Goal: Information Seeking & Learning: Learn about a topic

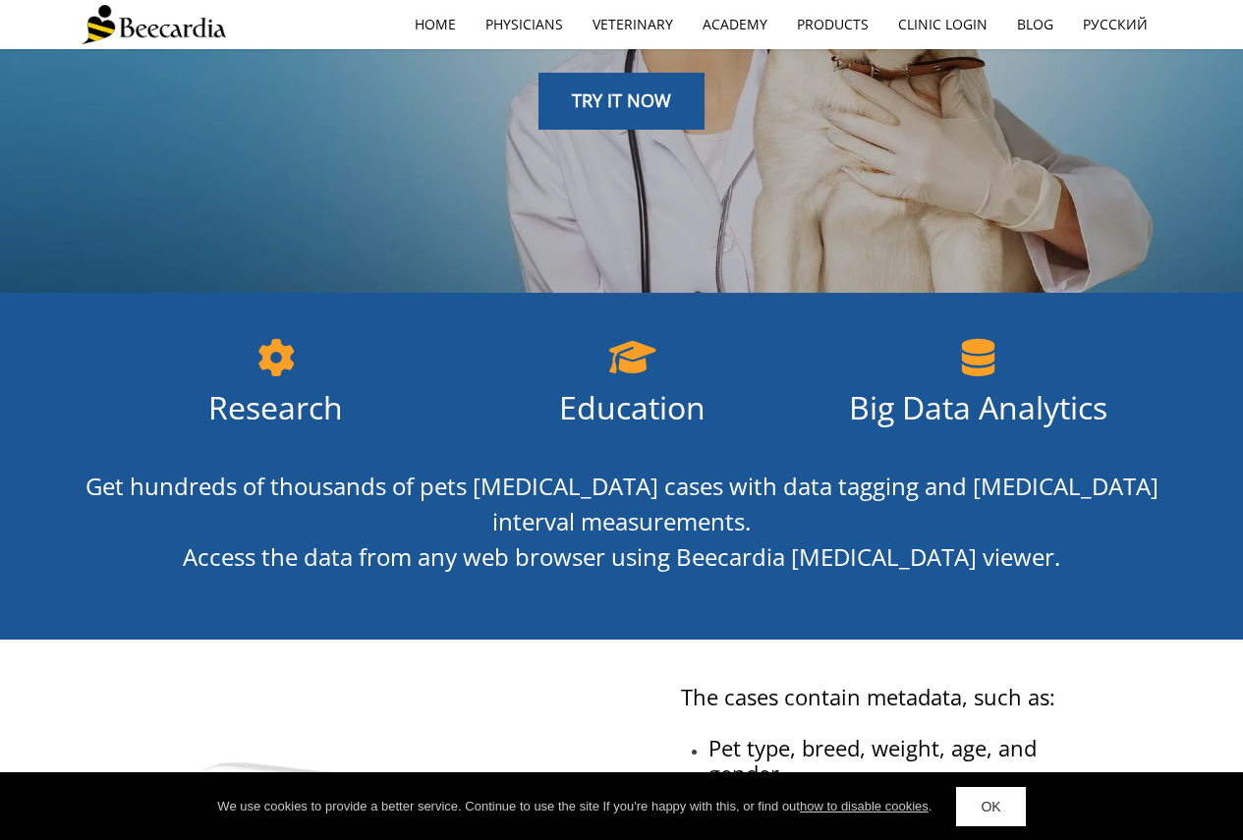
scroll to position [98, 0]
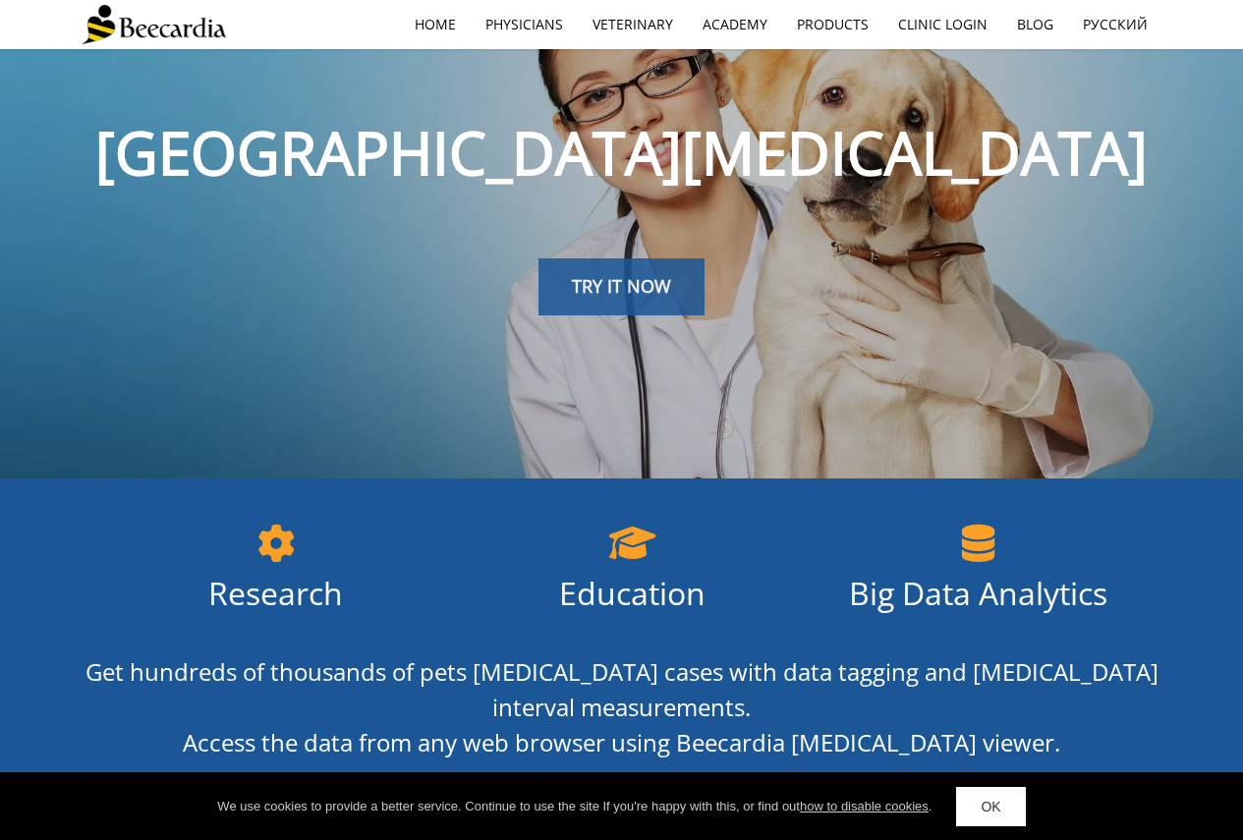
click at [598, 261] on link "TRY IT NOW" at bounding box center [622, 286] width 166 height 57
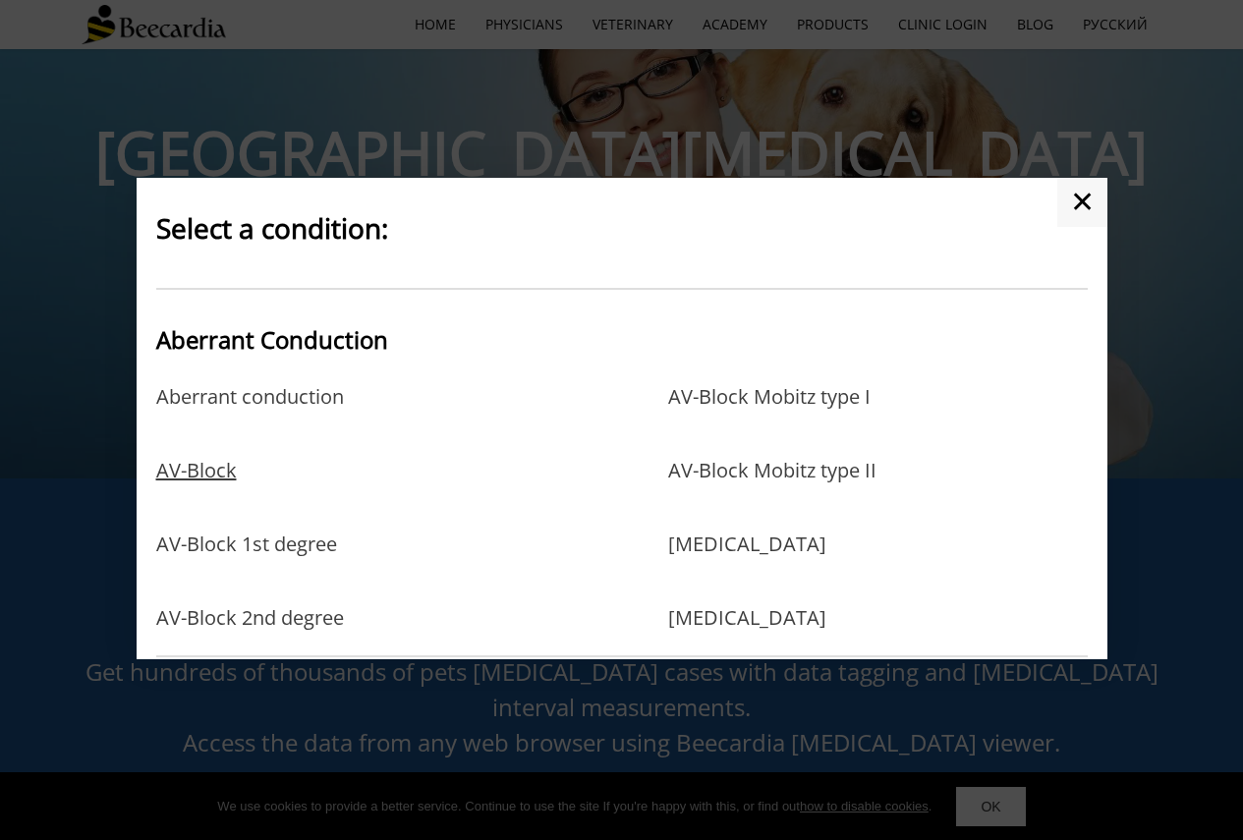
click at [199, 473] on link "AV-Block" at bounding box center [196, 491] width 81 height 64
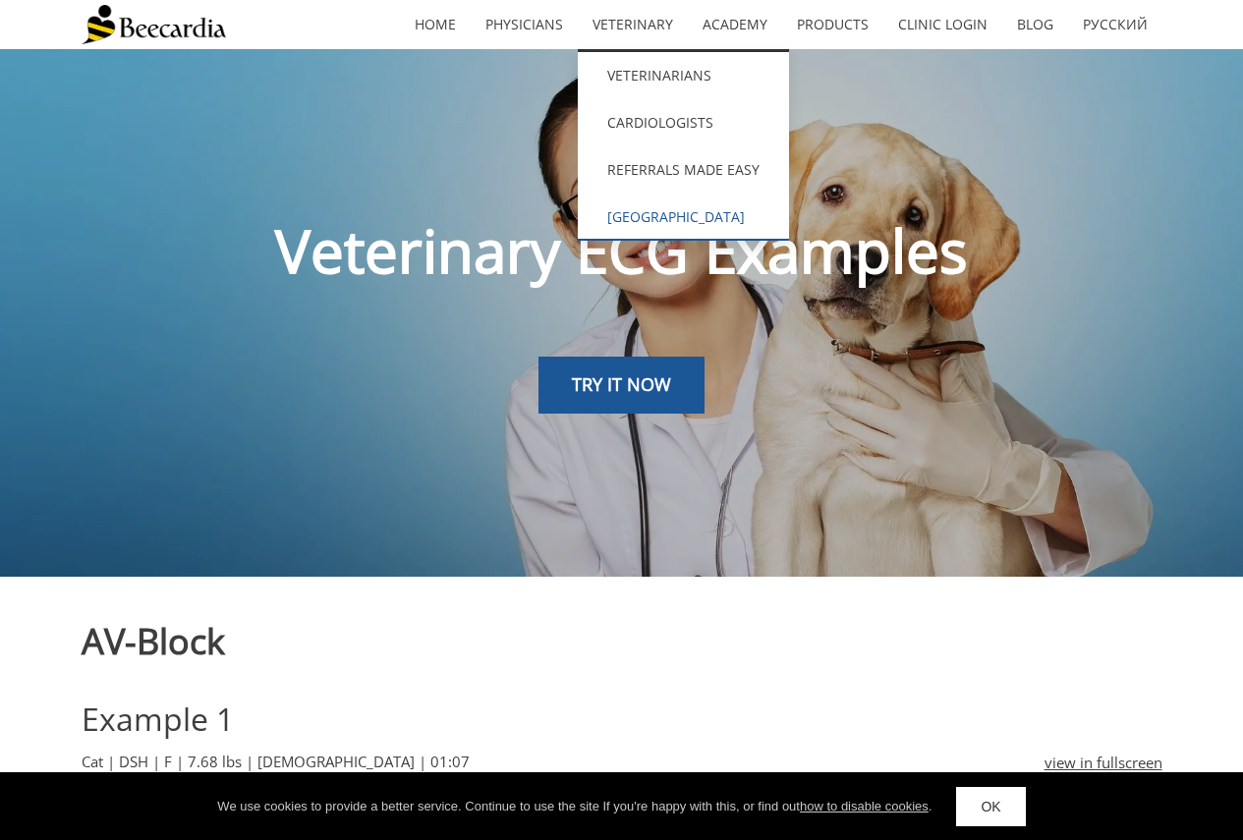
click at [667, 215] on link "[GEOGRAPHIC_DATA]" at bounding box center [683, 217] width 211 height 47
